Goal: Transaction & Acquisition: Purchase product/service

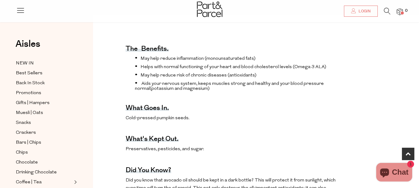
scroll to position [307, 0]
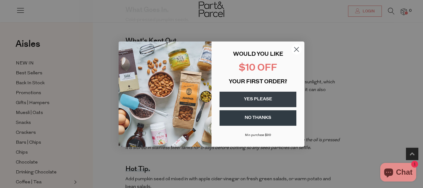
click at [233, 98] on button "YES PLEASE" at bounding box center [258, 99] width 77 height 15
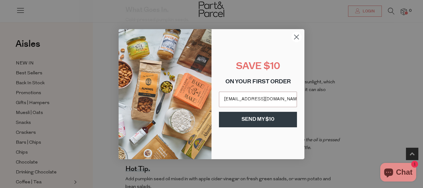
type input "[EMAIL_ADDRESS][DOMAIN_NAME]"
click at [243, 117] on button "SEND MY $10" at bounding box center [258, 119] width 78 height 15
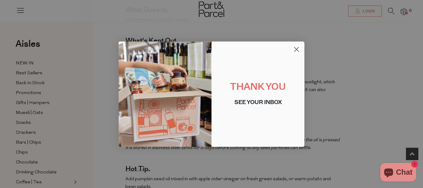
click at [296, 46] on circle "Close dialog" at bounding box center [297, 49] width 10 height 10
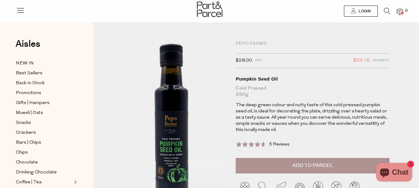
drag, startPoint x: 166, startPoint y: 147, endPoint x: 166, endPoint y: 91, distance: 55.8
click at [166, 91] on img at bounding box center [171, 136] width 206 height 244
